Goal: Task Accomplishment & Management: Use online tool/utility

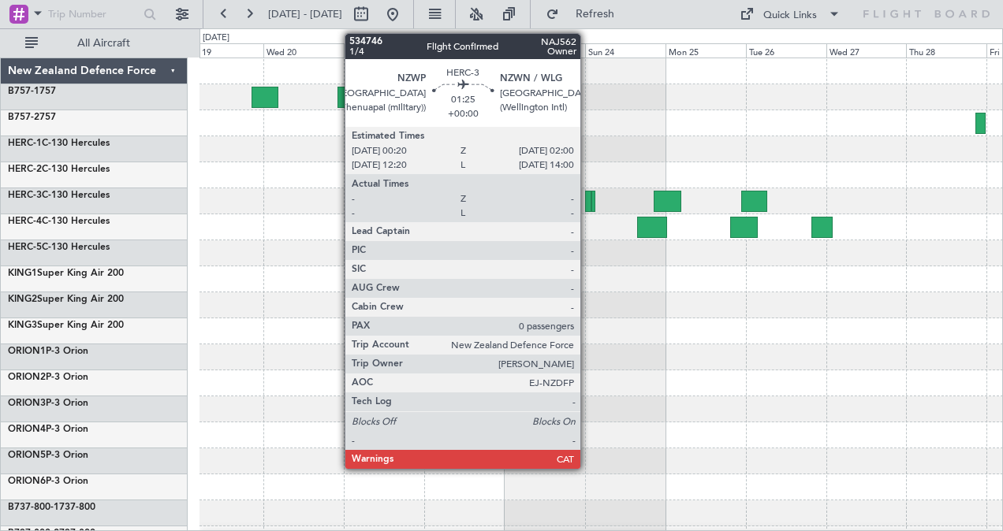
click at [588, 192] on div at bounding box center [588, 201] width 6 height 21
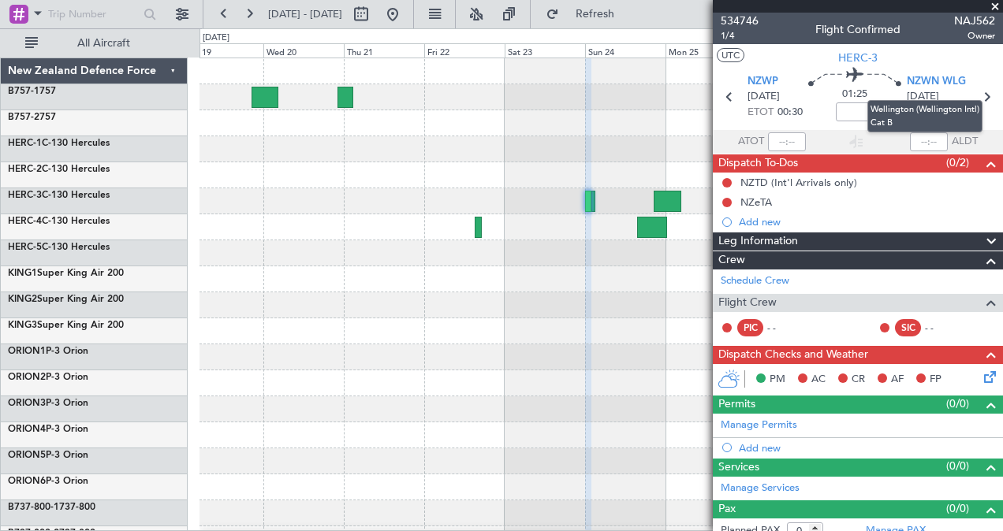
click at [978, 95] on mat-tooltip-component "Wellington (Wellington Intl) Cat B" at bounding box center [924, 116] width 137 height 54
click at [978, 96] on mat-tooltip-component "Wellington (Wellington Intl) Cat B" at bounding box center [924, 116] width 137 height 54
click at [976, 95] on icon at bounding box center [986, 97] width 20 height 20
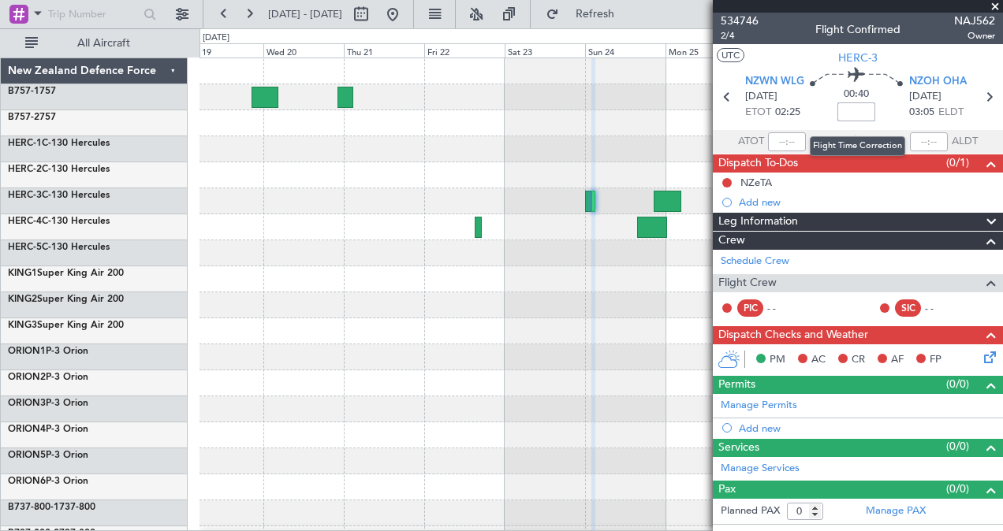
click at [861, 111] on input at bounding box center [856, 111] width 38 height 19
type input "-00:05"
click at [992, 96] on icon at bounding box center [988, 97] width 20 height 20
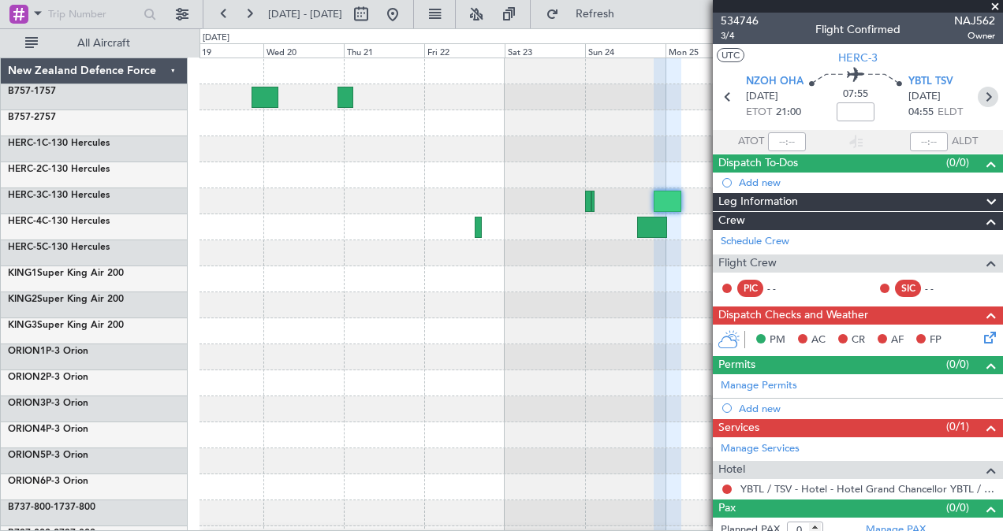
click at [979, 95] on icon at bounding box center [988, 97] width 20 height 20
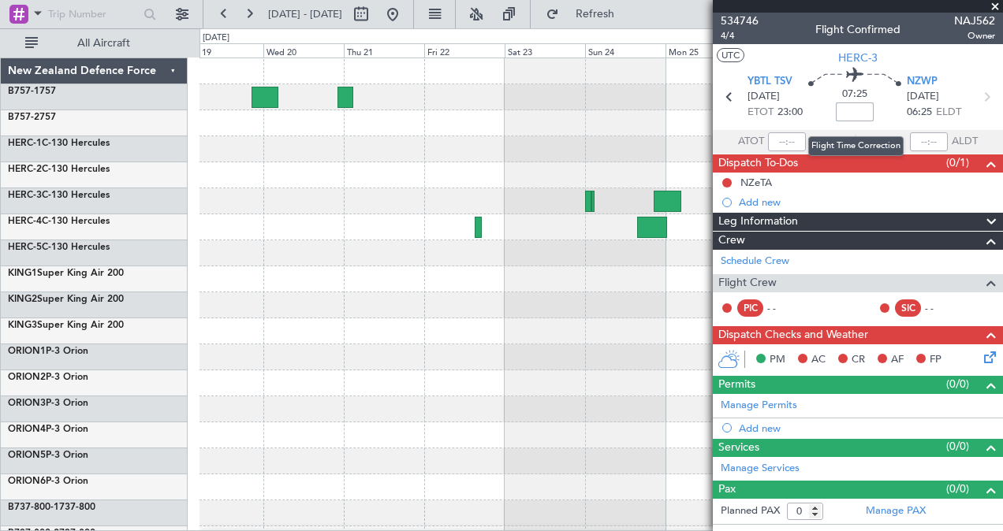
click at [852, 110] on input at bounding box center [855, 111] width 38 height 19
type input "-01:20"
click at [998, 6] on span at bounding box center [995, 7] width 16 height 14
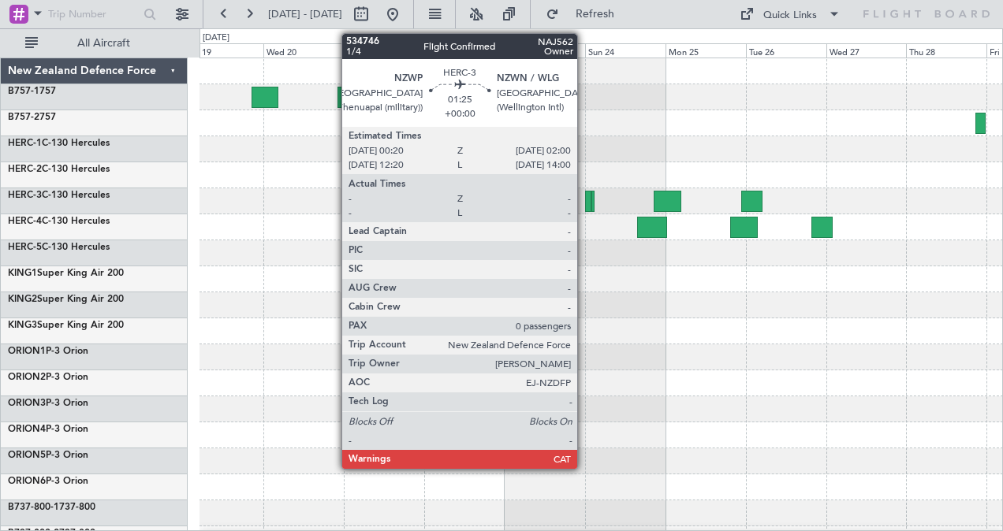
click at [585, 199] on div at bounding box center [588, 201] width 6 height 21
